Goal: Task Accomplishment & Management: Complete application form

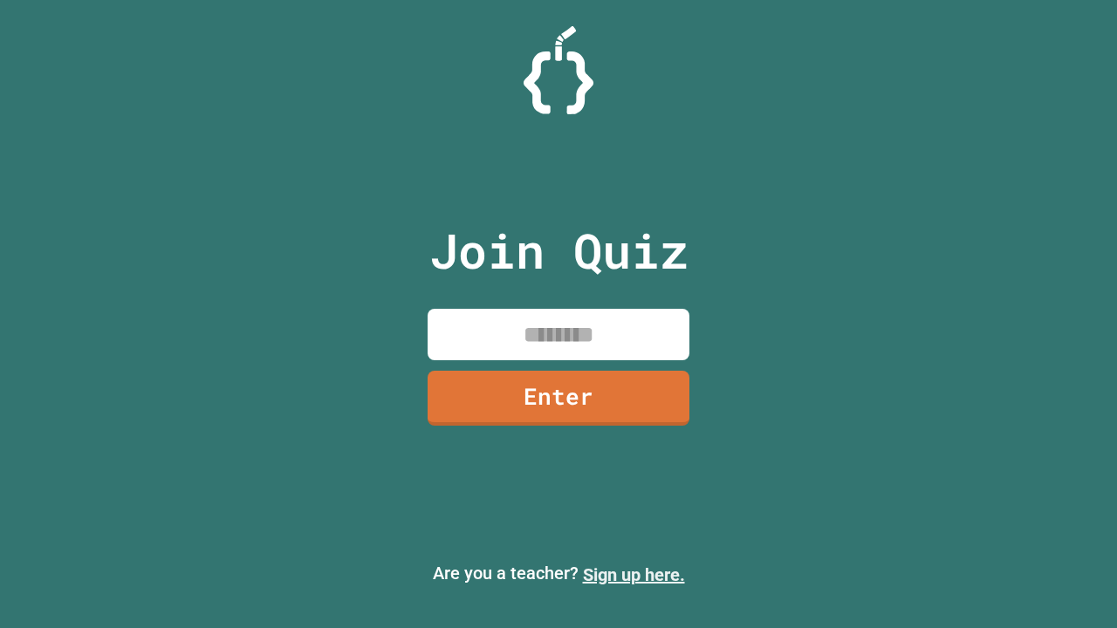
click at [633, 575] on link "Sign up here." at bounding box center [634, 574] width 102 height 21
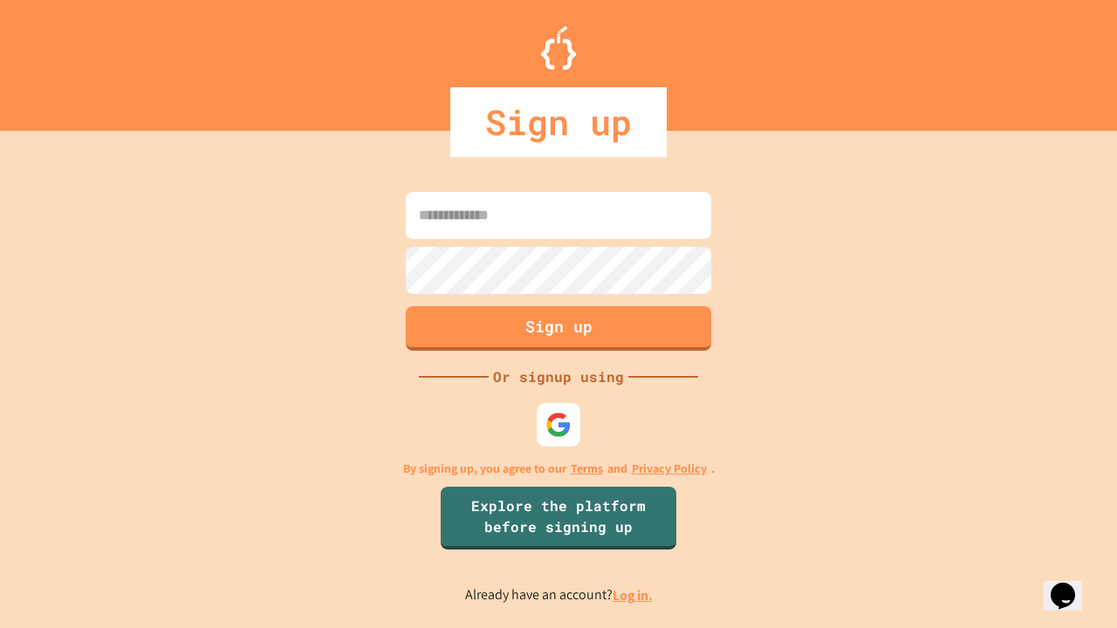
click at [633, 595] on link "Log in." at bounding box center [632, 595] width 40 height 18
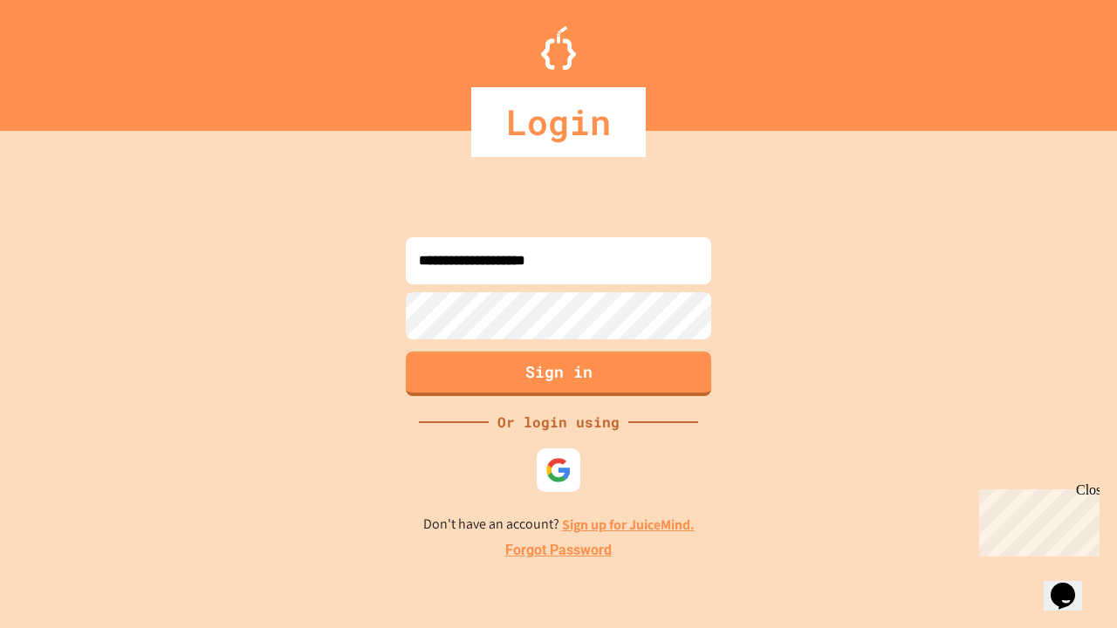
type input "**********"
